Goal: Find specific page/section: Find specific page/section

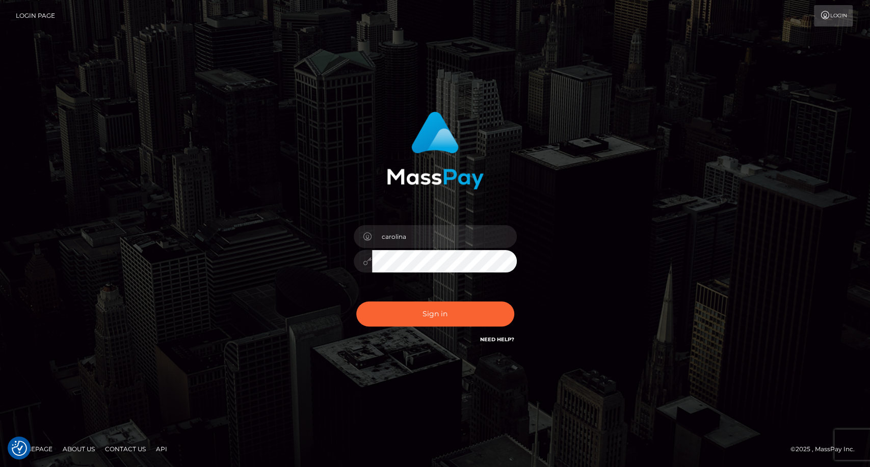
click at [21, 147] on div "carolina Sign in" at bounding box center [435, 234] width 870 height 412
click at [440, 312] on button "Sign in" at bounding box center [435, 314] width 158 height 25
type input "carolina"
click at [440, 318] on button "Sign in" at bounding box center [435, 314] width 158 height 25
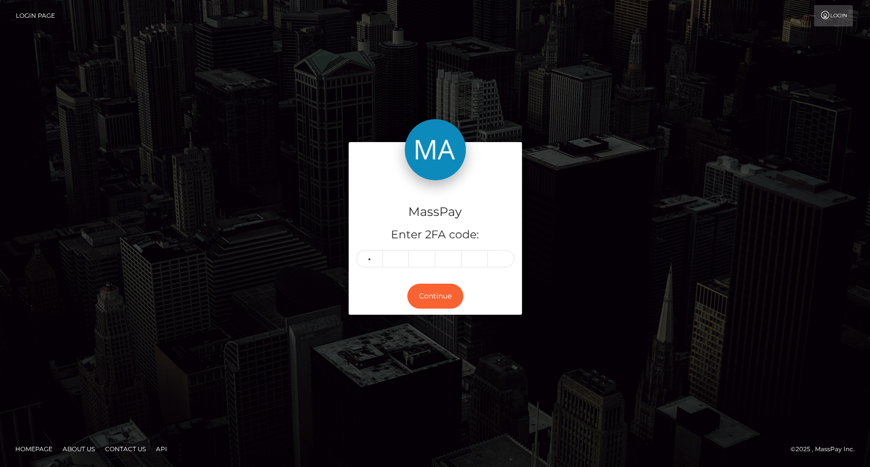
type input "1"
type input "5"
type input "3"
type input "9"
type input "8"
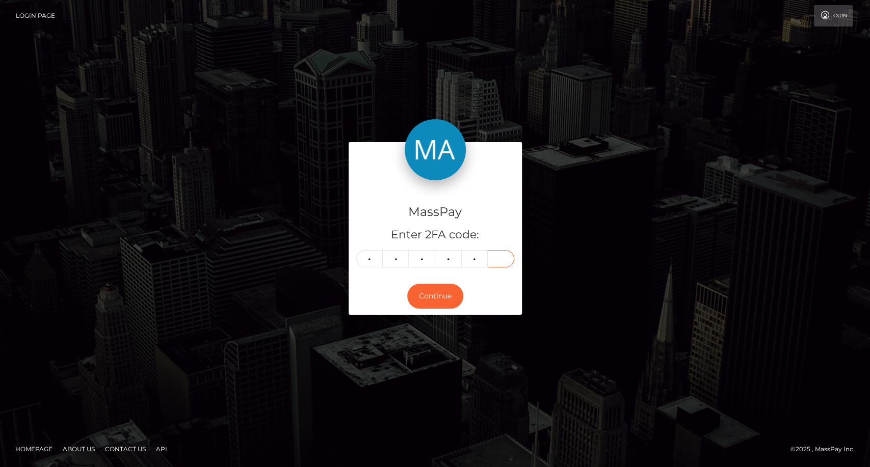
type input "7"
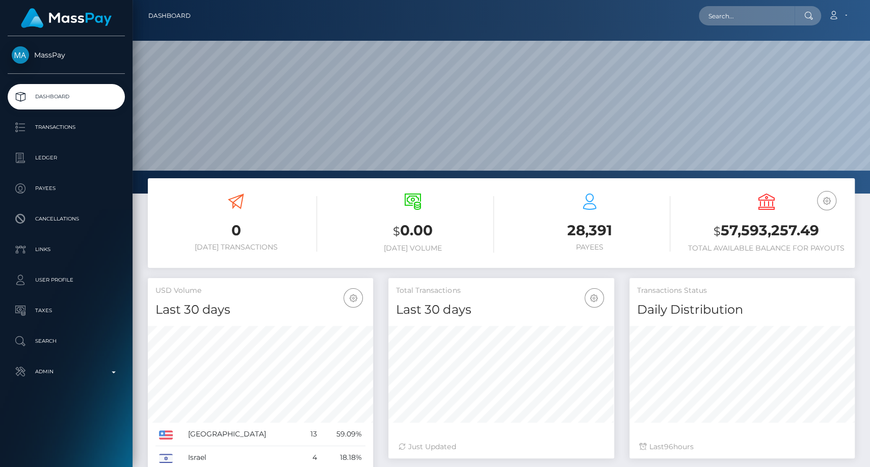
scroll to position [180, 225]
click at [734, 15] on input "text" at bounding box center [747, 15] width 96 height 19
paste input "jessicaluis1294@gmail.com"
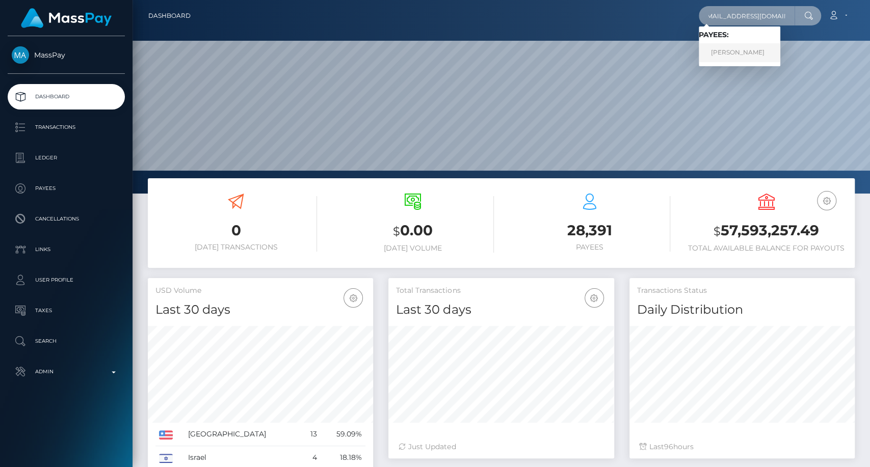
type input "jessicaluis1294@gmail.com"
click at [736, 60] on link "JESSICA JULISA LUIS" at bounding box center [740, 52] width 82 height 19
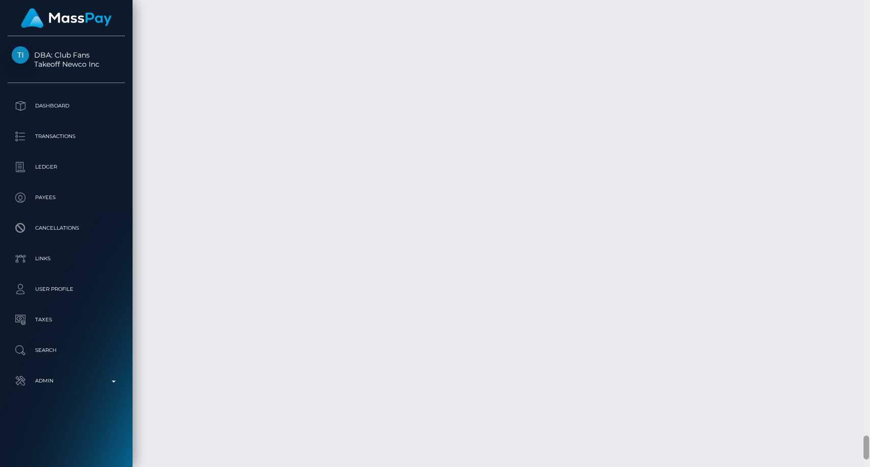
scroll to position [8621, 0]
drag, startPoint x: 868, startPoint y: 246, endPoint x: 869, endPoint y: 463, distance: 216.6
click at [869, 463] on div at bounding box center [866, 234] width 8 height 468
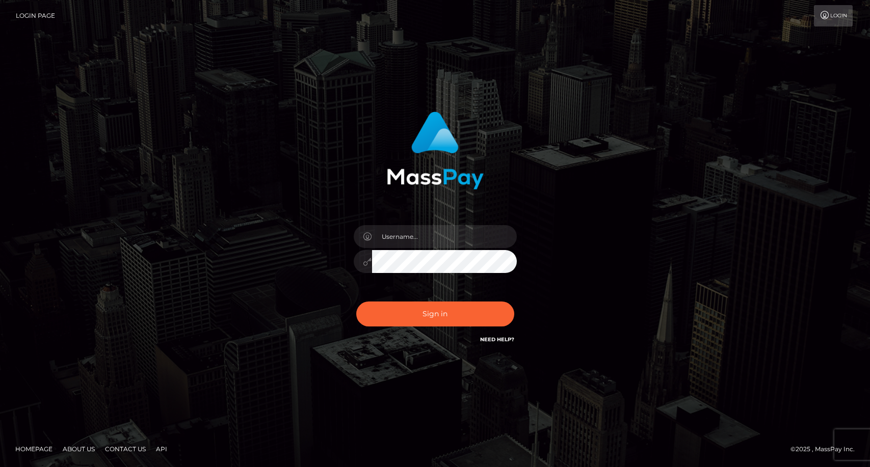
click at [448, 313] on button "Sign in" at bounding box center [435, 314] width 158 height 25
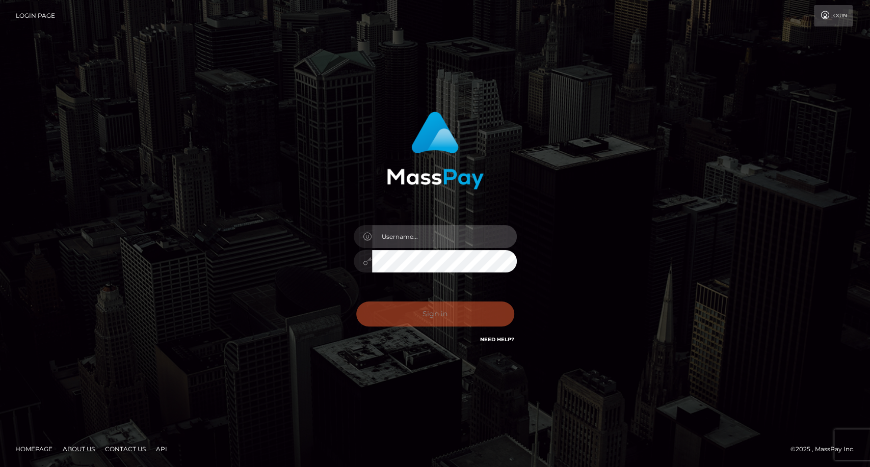
type input "carolina"
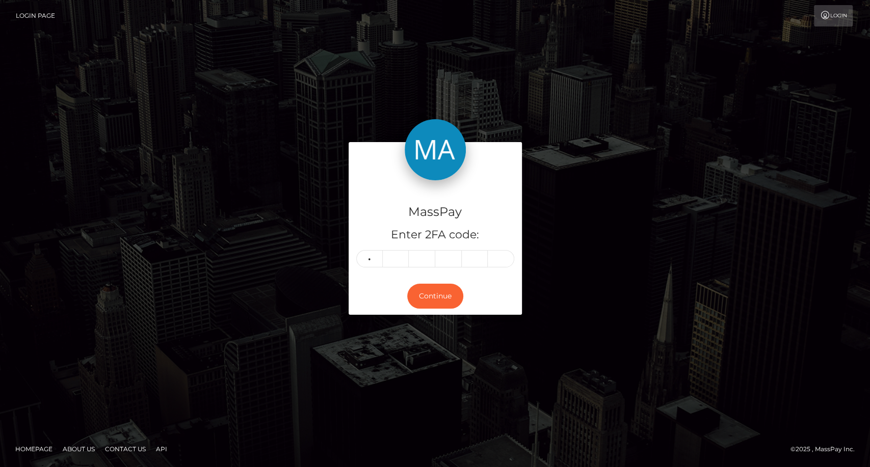
type input "1"
type input "6"
type input "0"
type input "2"
type input "9"
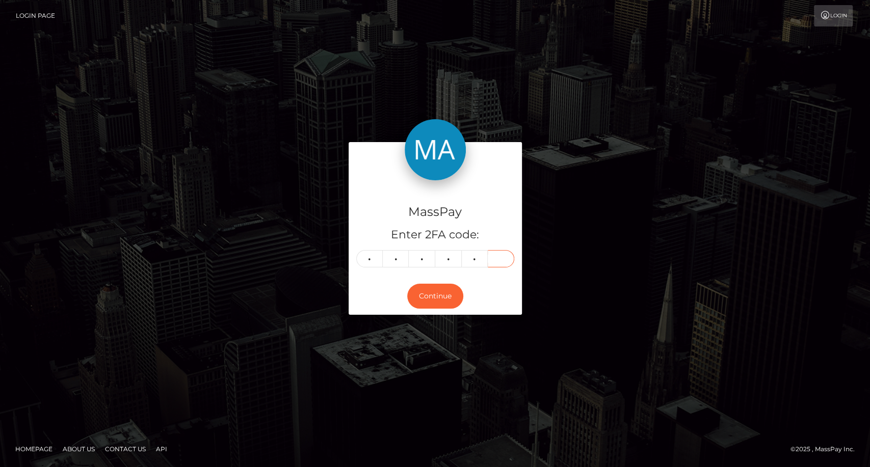
type input "4"
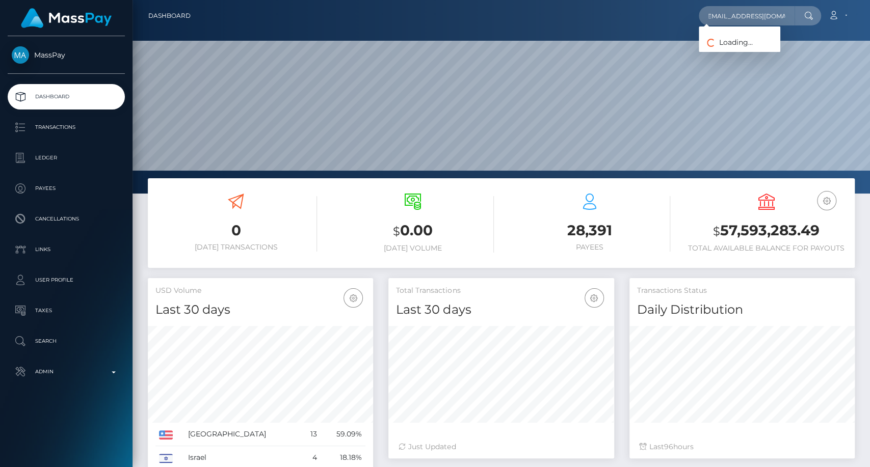
scroll to position [180, 225]
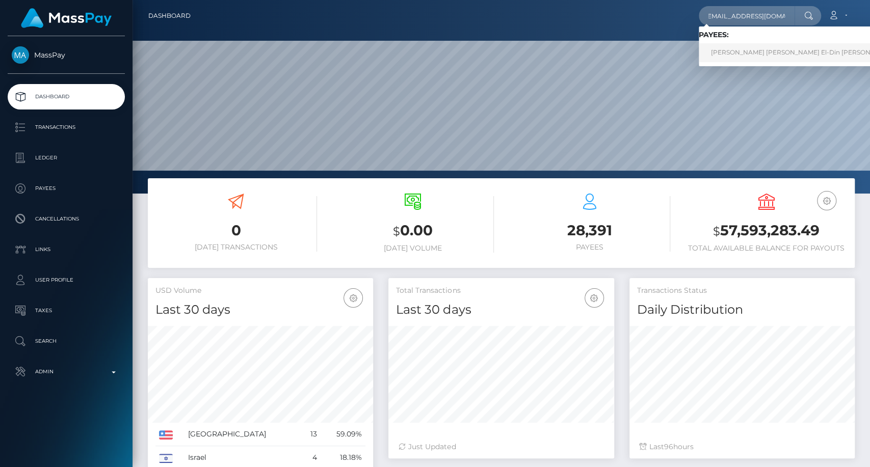
type input "kevinsaid265@gmail.com"
click at [744, 47] on link "Yusef Khaled Kamal El-Din Mohamed Shousha" at bounding box center [803, 52] width 208 height 19
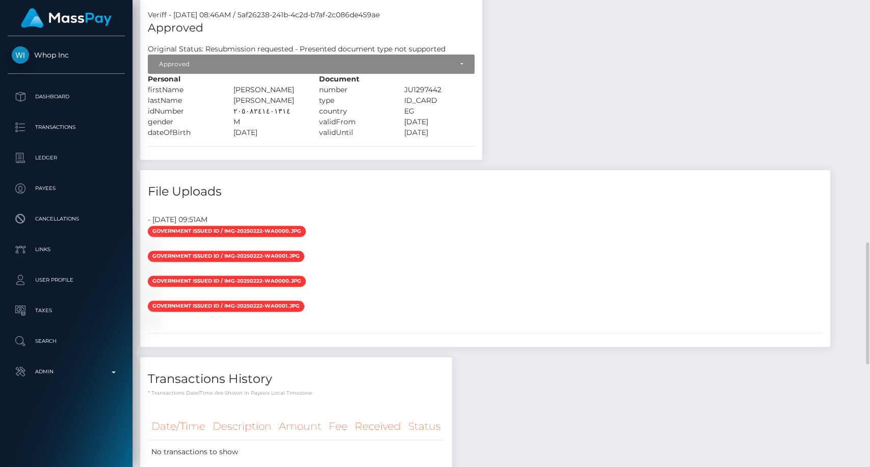
scroll to position [1216, 0]
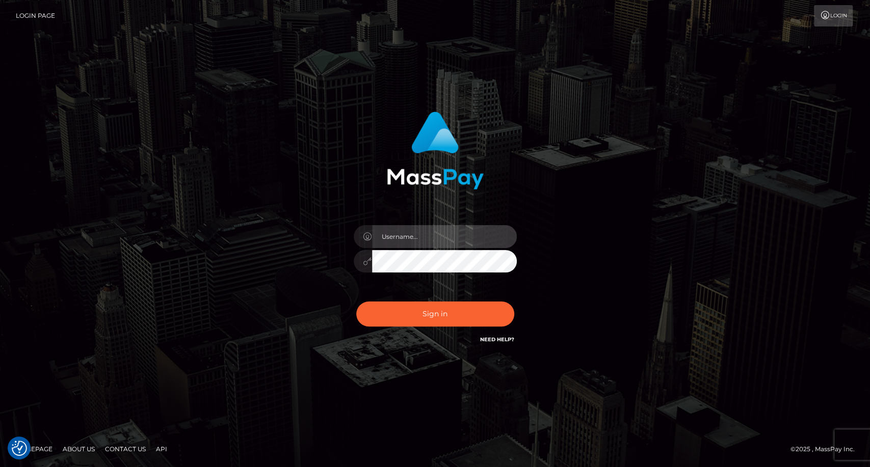
type input "carolina"
